Goal: Use online tool/utility

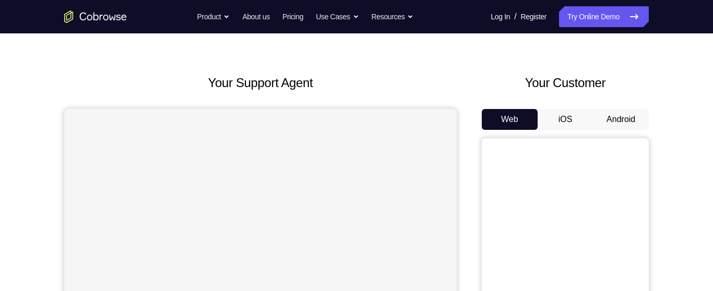
scroll to position [27, 0]
click at [620, 115] on button "Android" at bounding box center [621, 119] width 56 height 21
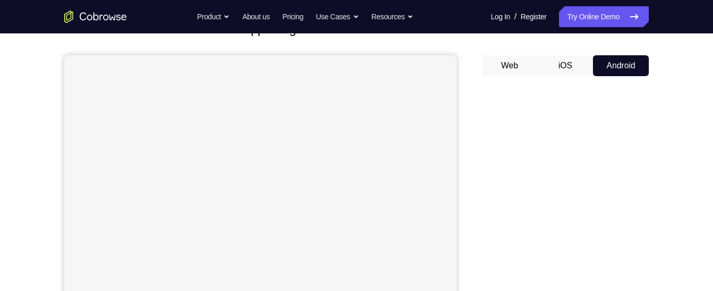
scroll to position [82, 0]
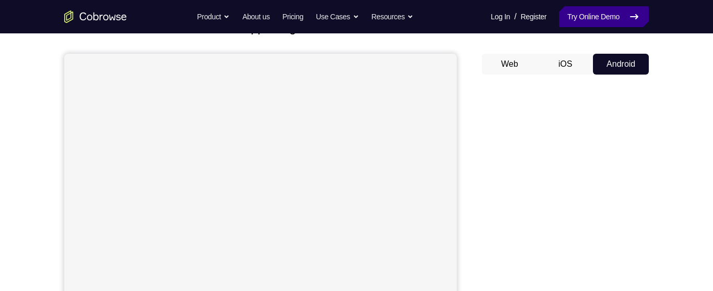
click at [605, 15] on link "Try Online Demo" at bounding box center [604, 16] width 90 height 21
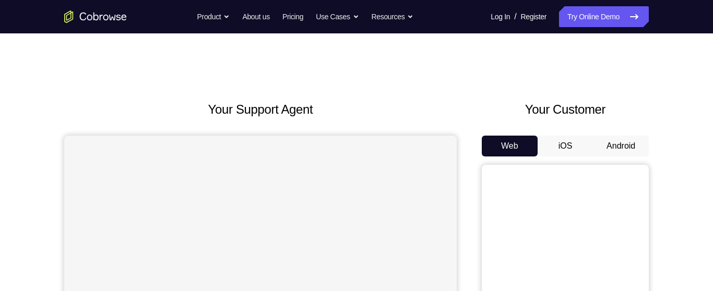
click at [611, 147] on button "Android" at bounding box center [621, 146] width 56 height 21
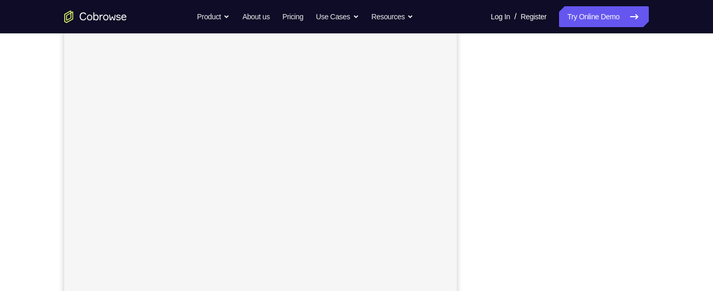
scroll to position [146, 0]
click at [677, 134] on div "Your Support Agent Your Customer Web iOS Android Next Steps We’d be happy to gi…" at bounding box center [356, 231] width 668 height 688
click at [677, 147] on div "Your Support Agent Your Customer Web iOS Android Next Steps We’d be happy to gi…" at bounding box center [356, 231] width 668 height 688
click at [676, 160] on div "Your Support Agent Your Customer Web iOS Android Next Steps We’d be happy to gi…" at bounding box center [356, 231] width 668 height 688
click at [675, 171] on div "Your Support Agent Your Customer Web iOS Android Next Steps We’d be happy to gi…" at bounding box center [356, 231] width 668 height 688
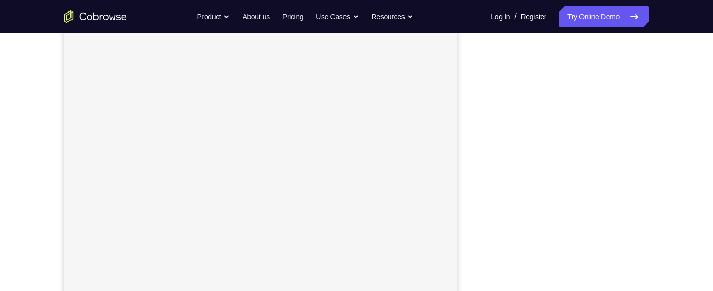
scroll to position [176, 0]
click at [661, 170] on div "Your Support Agent Your Customer Web iOS Android Next Steps We’d be happy to gi…" at bounding box center [356, 227] width 668 height 688
